Goal: Answer question/provide support: Share knowledge or assist other users

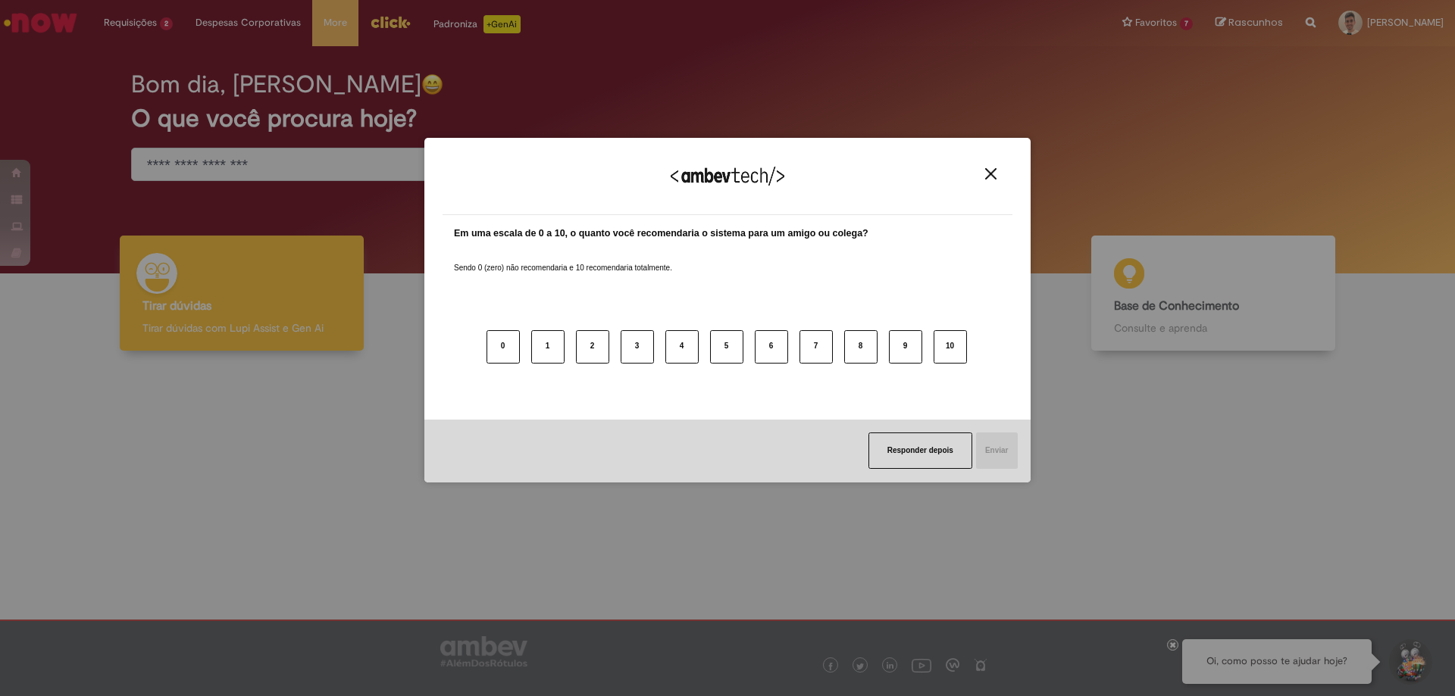
click at [990, 177] on img "Close" at bounding box center [990, 173] width 11 height 11
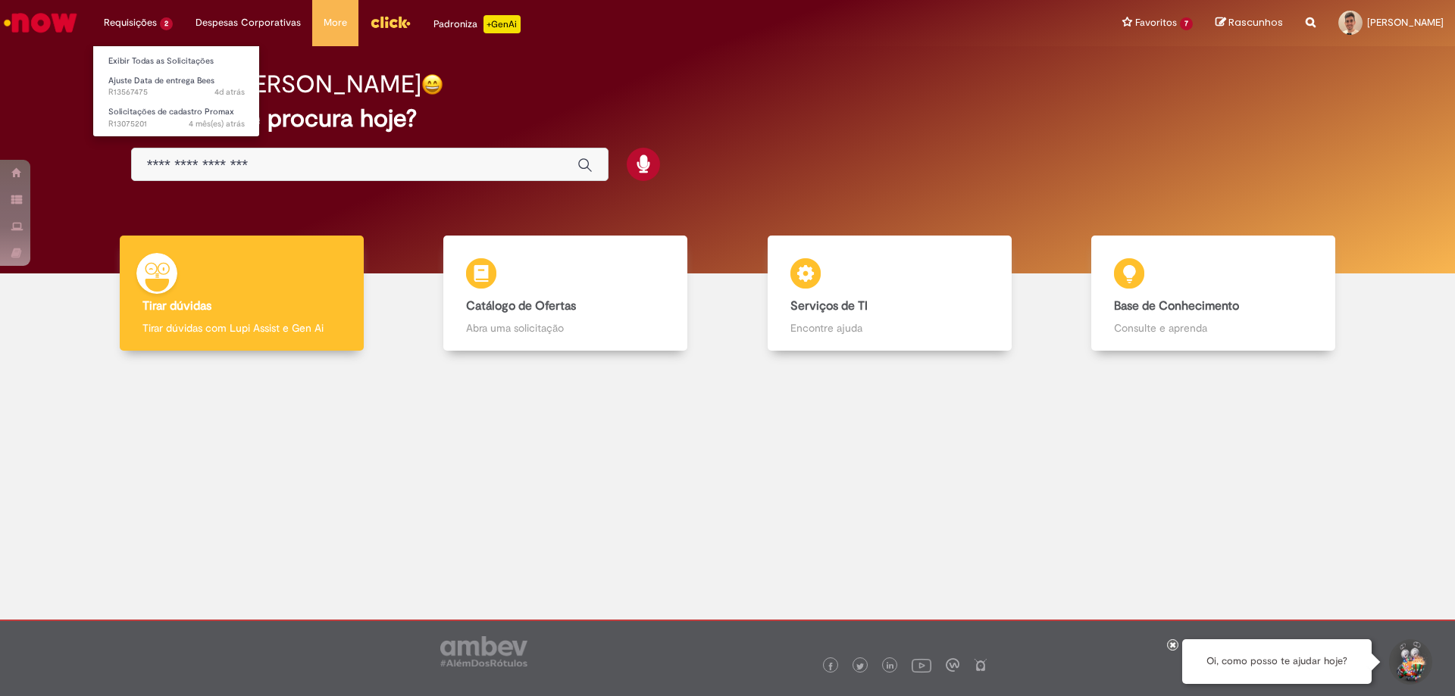
click at [121, 14] on li "Requisições 2 Exibir Todas as Solicitações Ajuste Data de entrega Bees 4d atrás…" at bounding box center [138, 22] width 92 height 45
click at [119, 58] on link "Exibir Todas as Solicitações" at bounding box center [176, 61] width 167 height 17
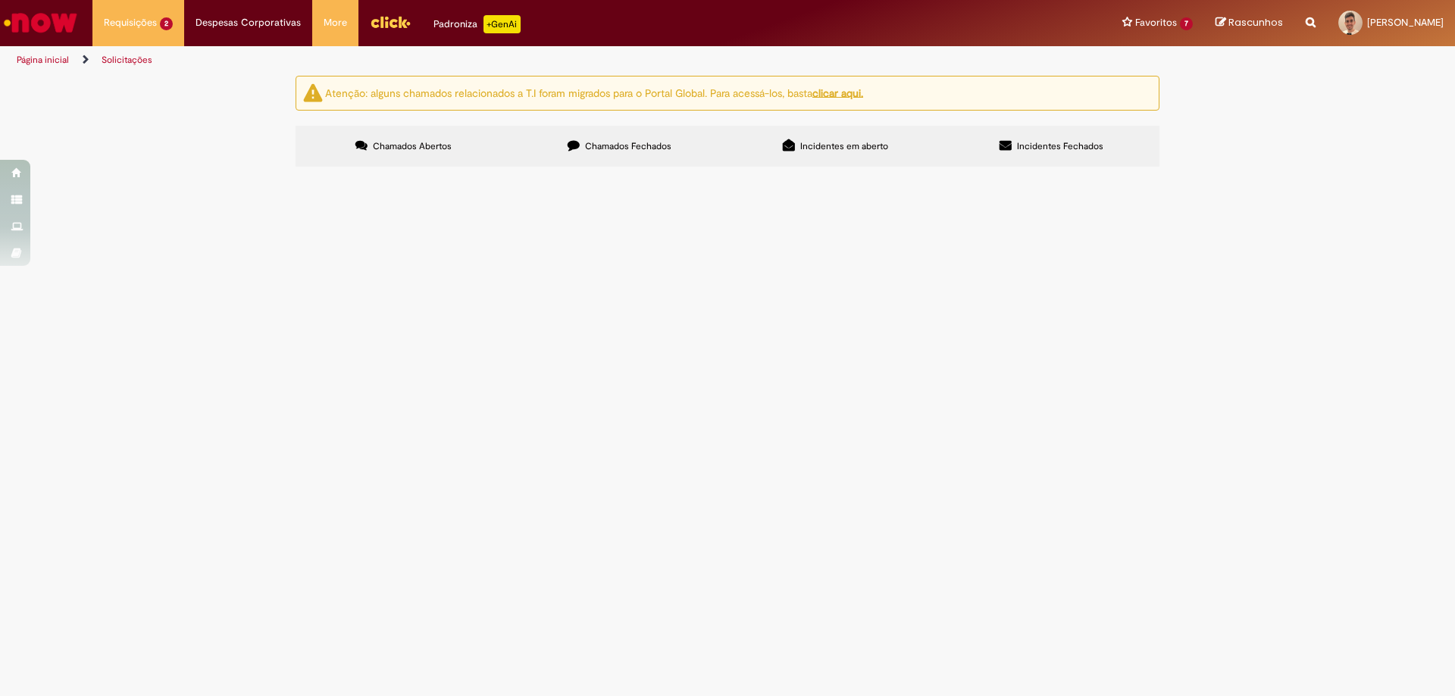
click at [640, 126] on label "Chamados Fechados" at bounding box center [620, 146] width 216 height 41
click at [0, 0] on span "Alteração de datas de entregas, pdv com devolução reincidentes nas segundas." at bounding box center [0, 0] width 0 height 0
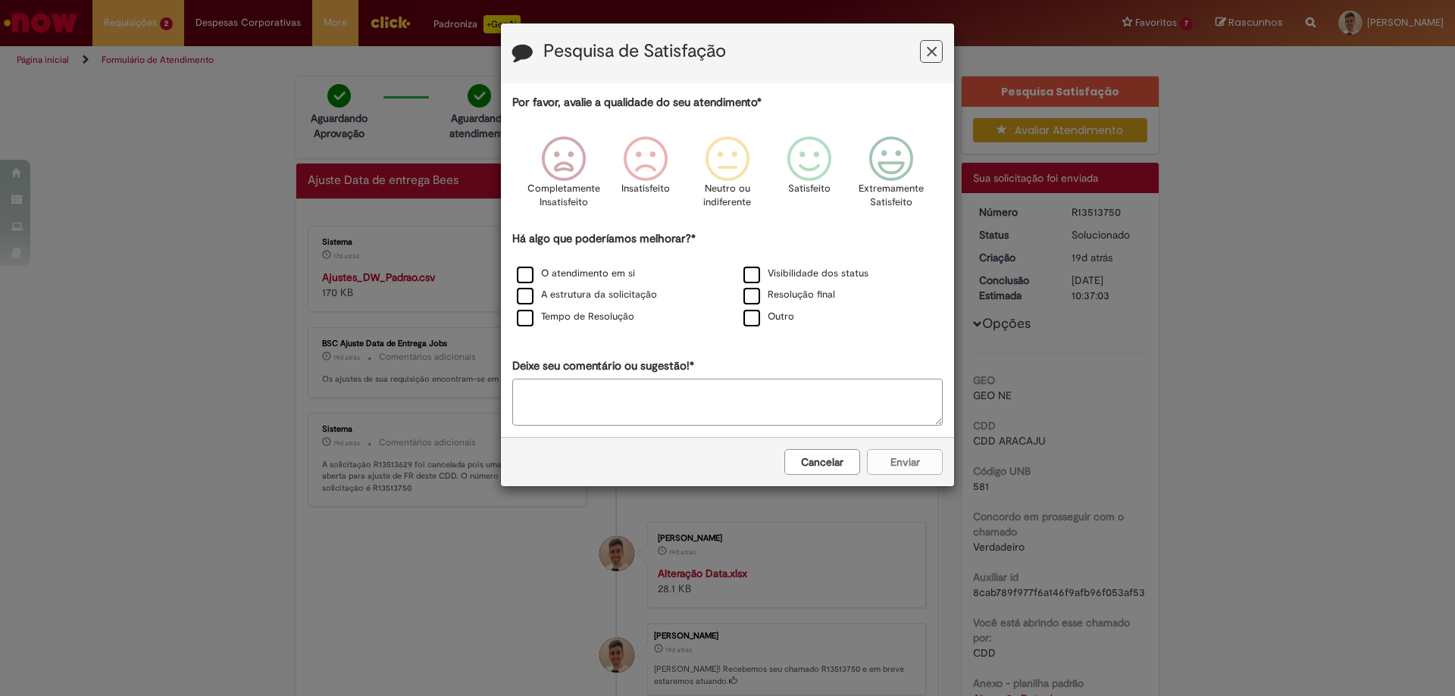
click at [924, 52] on button "Feedback" at bounding box center [931, 51] width 23 height 23
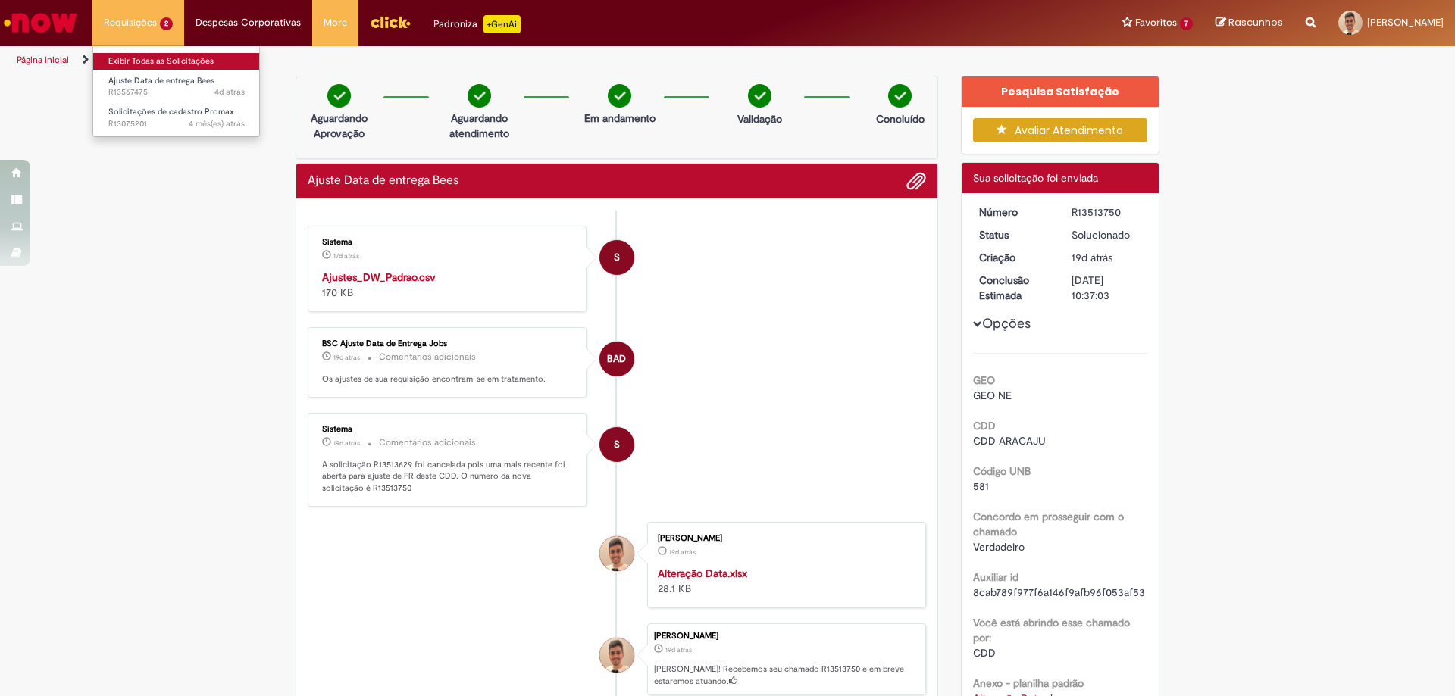
click at [135, 61] on link "Exibir Todas as Solicitações" at bounding box center [176, 61] width 167 height 17
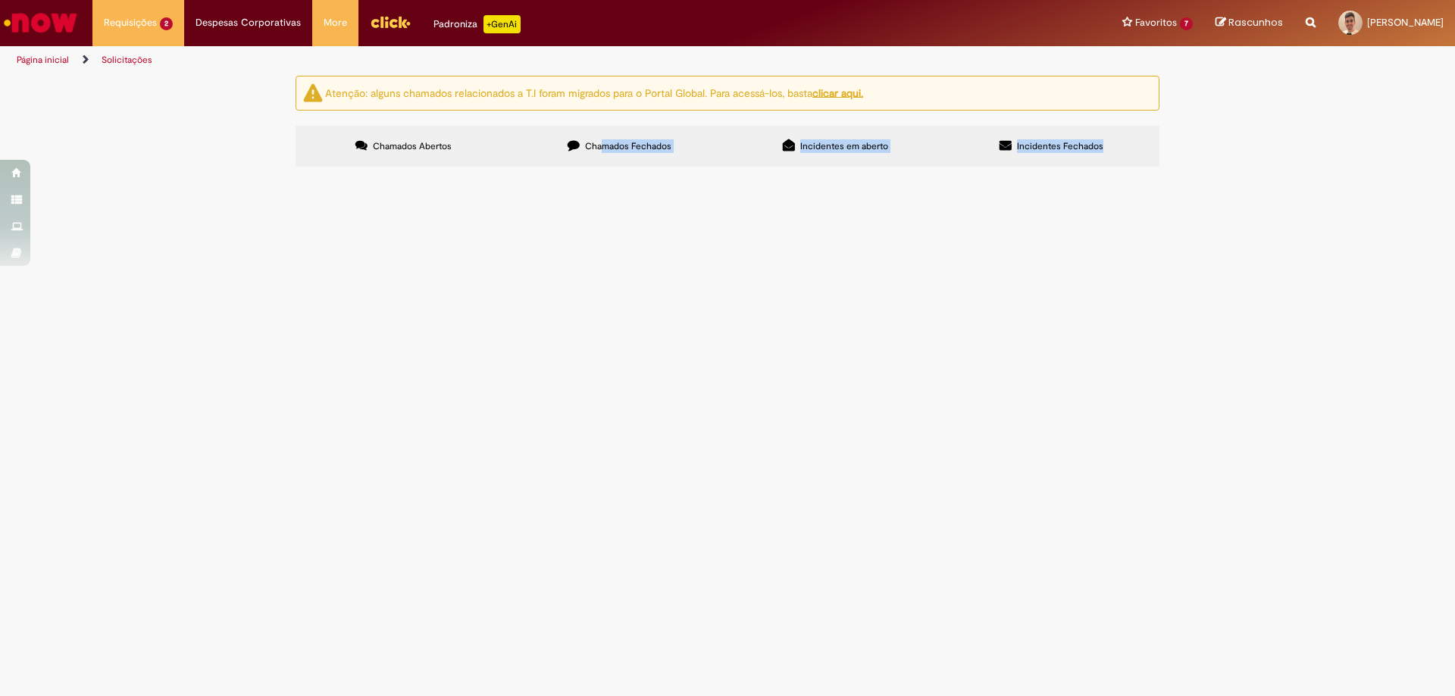
drag, startPoint x: 599, startPoint y: 155, endPoint x: 596, endPoint y: 178, distance: 23.7
click at [596, 126] on div "Chamados Abertos Chamados Fechados Incidentes em aberto Incidentes Fechados Ite…" at bounding box center [728, 126] width 864 height 0
click at [0, 0] on section "Itens solicitados Exportar como PDF Exportar como Excel Exportar como CSV Itens…" at bounding box center [0, 0] width 0 height 0
click at [0, 0] on span "Olá, boa tarde! Segue PDVs que necessitam de alteração de data de entrega." at bounding box center [0, 0] width 0 height 0
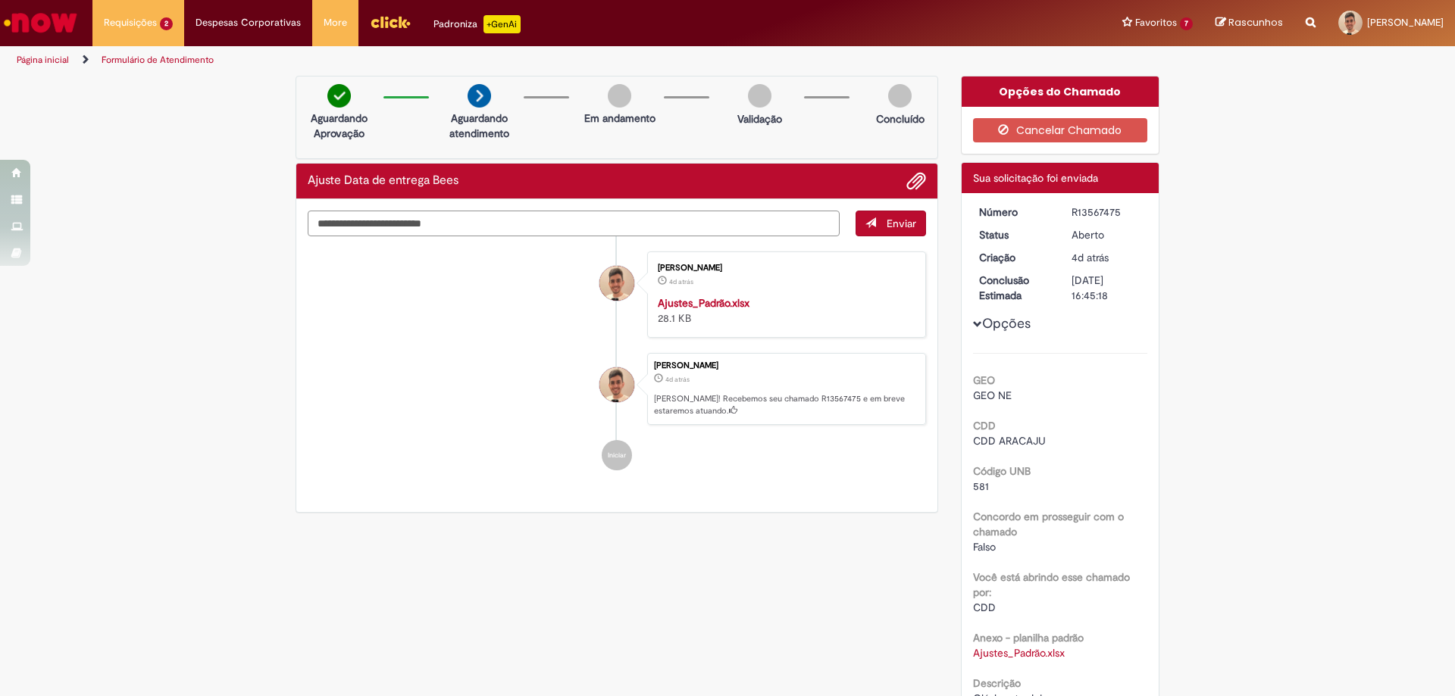
click at [513, 139] on div "Verificar Código de Barras Aguardando Aprovação Aguardando atendimento Em andam…" at bounding box center [616, 299] width 665 height 446
click at [492, 221] on textarea "Digite sua mensagem aqui..." at bounding box center [574, 224] width 532 height 26
type textarea "**********"
click at [887, 224] on span "Enviar" at bounding box center [902, 224] width 30 height 14
